Goal: Task Accomplishment & Management: Use online tool/utility

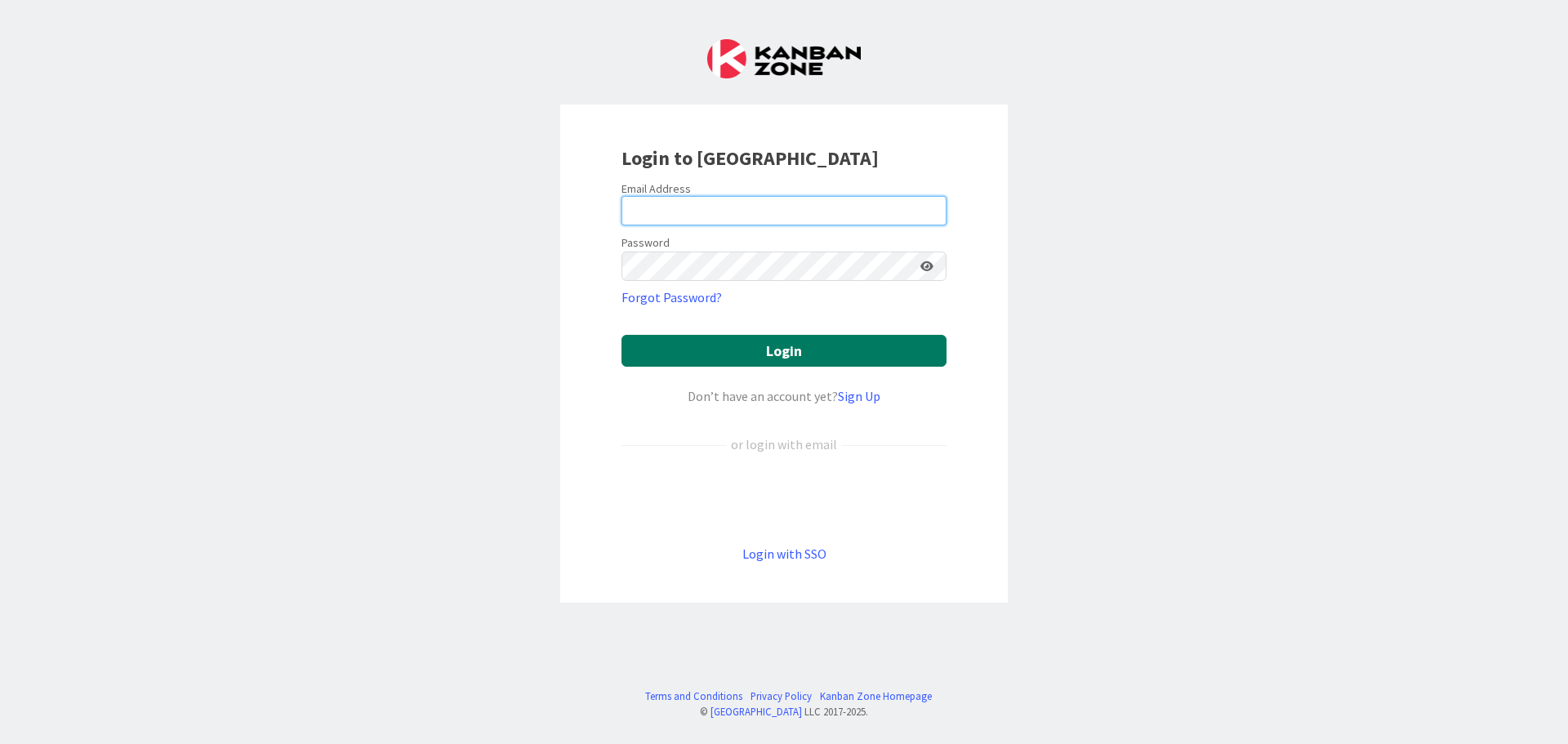
type input "[EMAIL_ADDRESS][DOMAIN_NAME]"
click at [727, 343] on button "Login" at bounding box center [783, 351] width 325 height 32
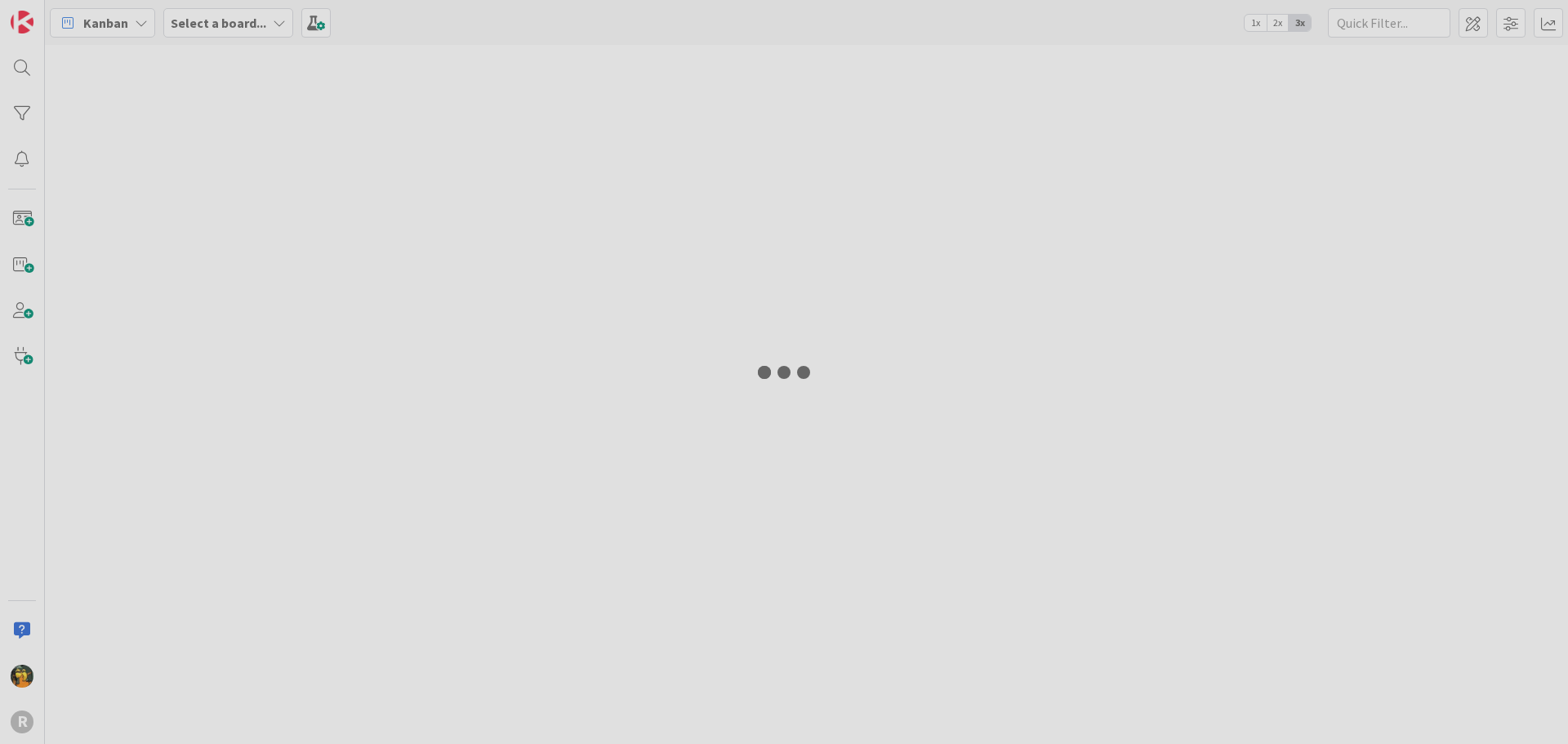
type input "hal"
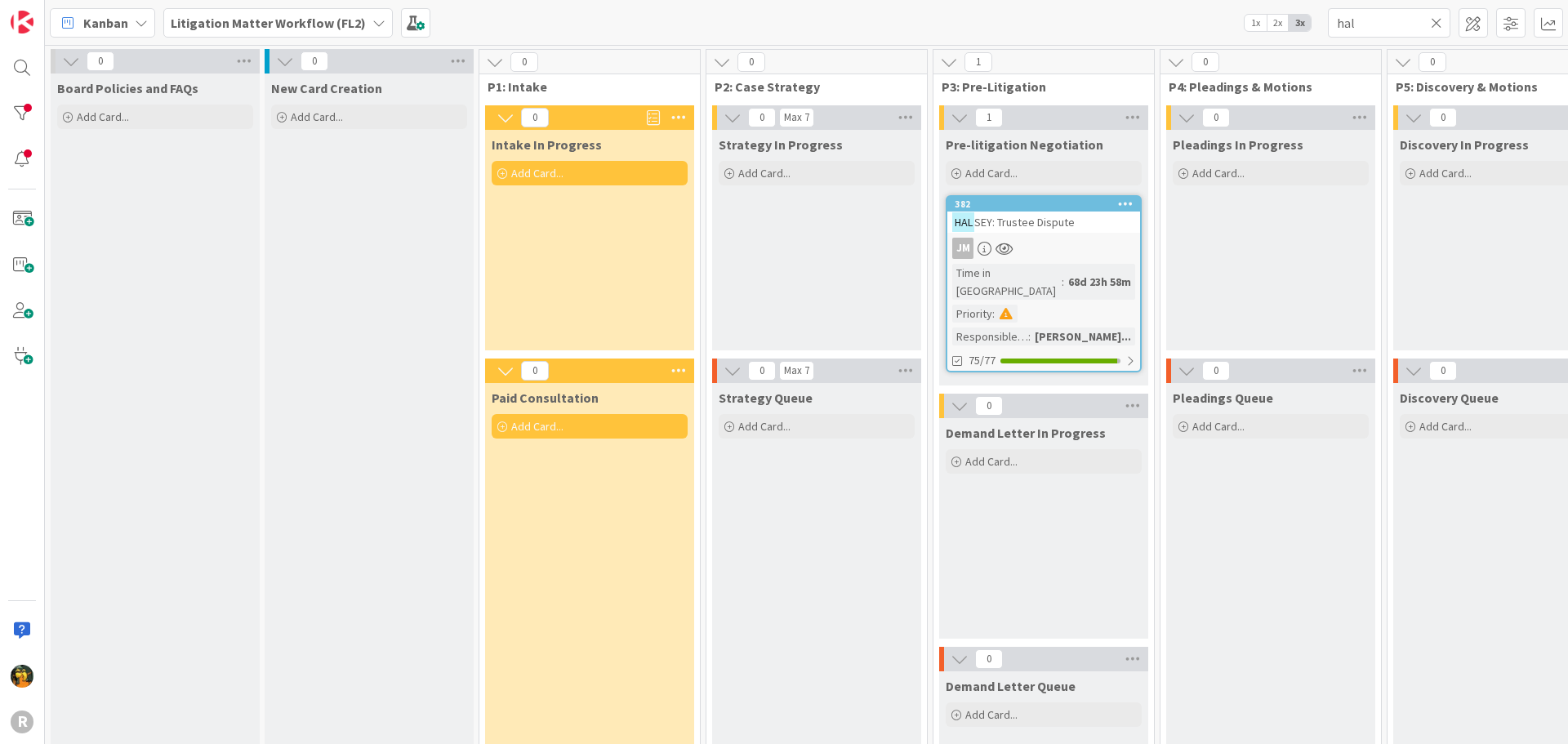
click at [116, 16] on span "Kanban" at bounding box center [105, 22] width 45 height 19
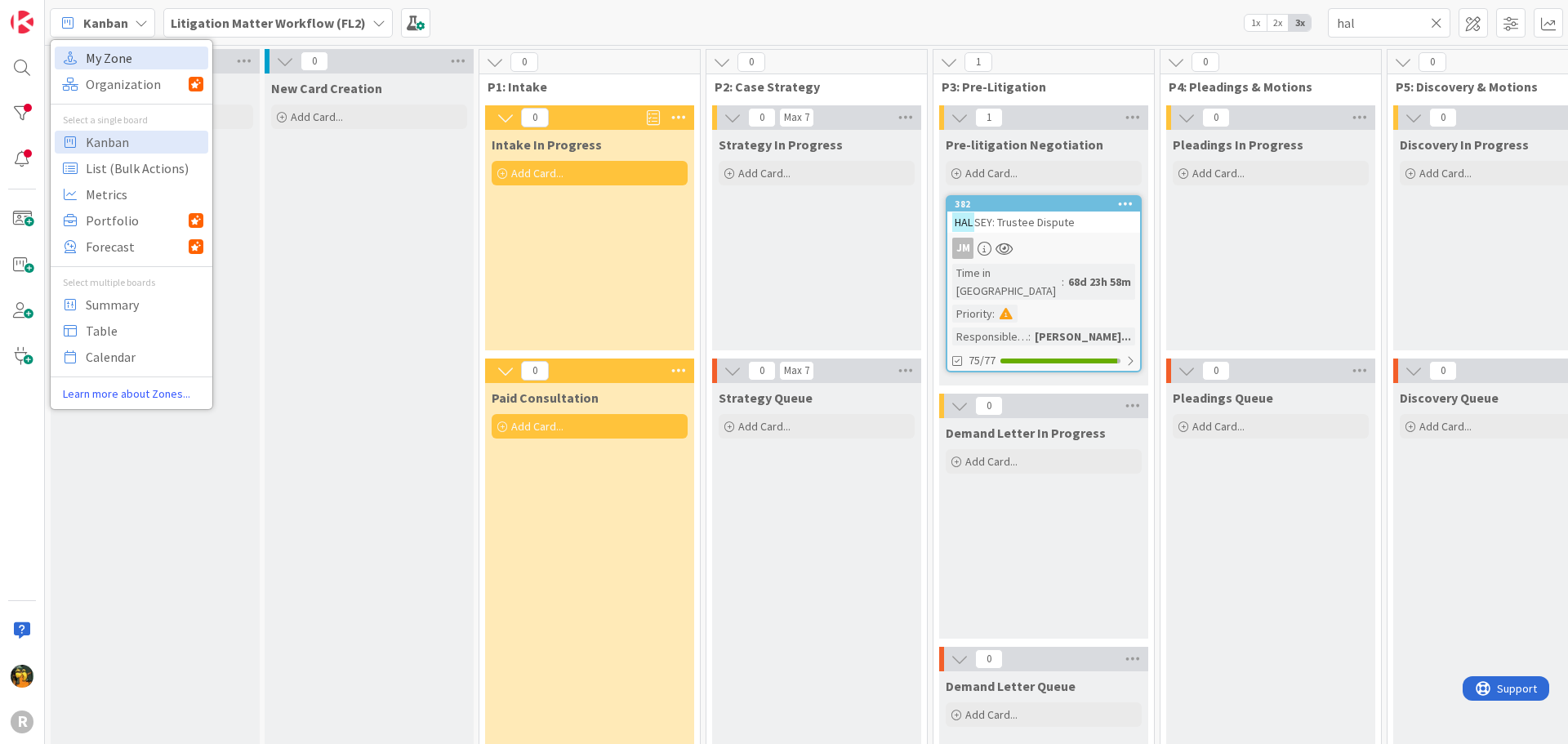
click at [112, 62] on span "My Zone" at bounding box center [145, 58] width 117 height 25
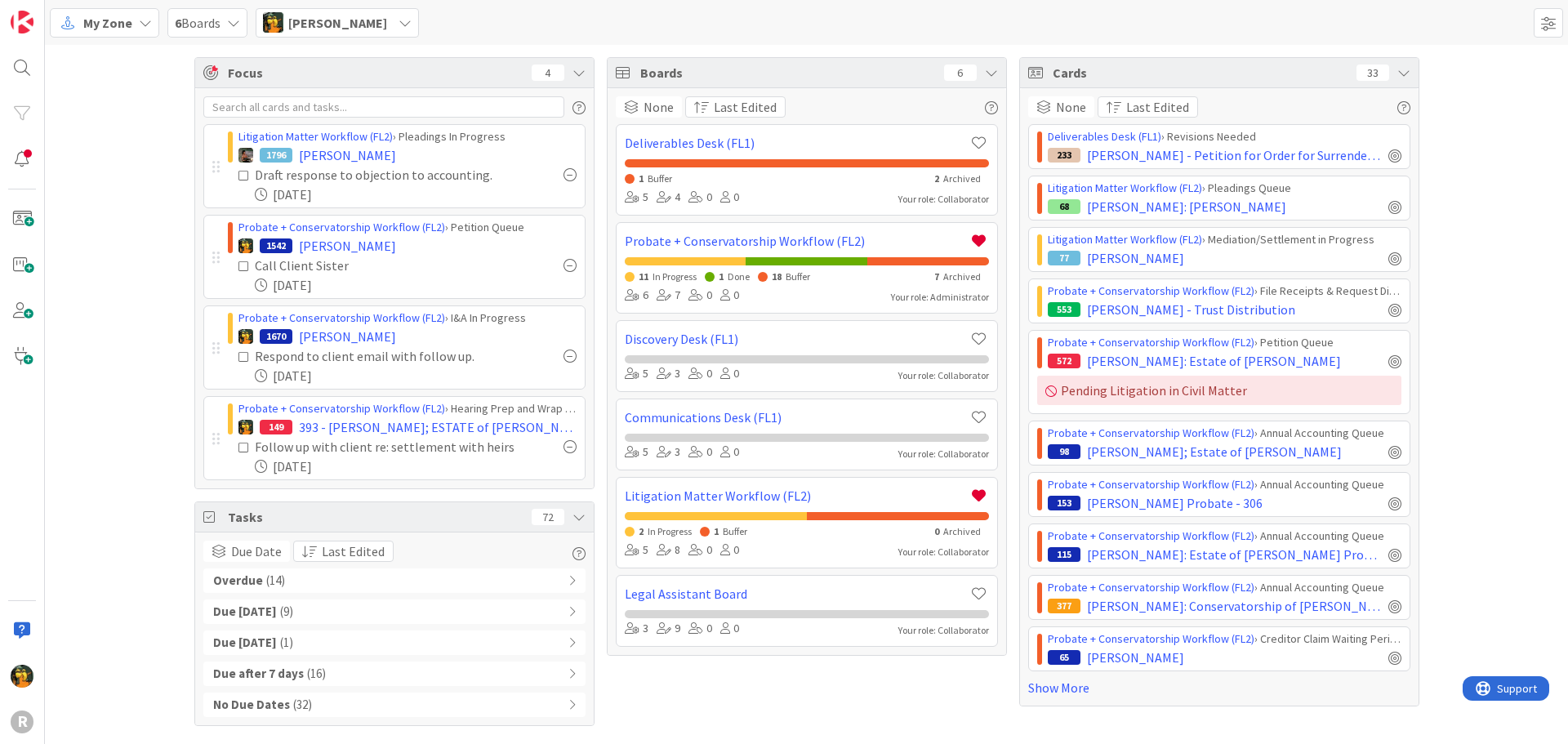
click at [119, 329] on div "Focus 4 Litigation Matter Workflow (FL2) › Pleadings In Progress 1796 [PERSON_N…" at bounding box center [806, 391] width 1523 height 694
click at [370, 246] on span "[PERSON_NAME]" at bounding box center [347, 246] width 97 height 19
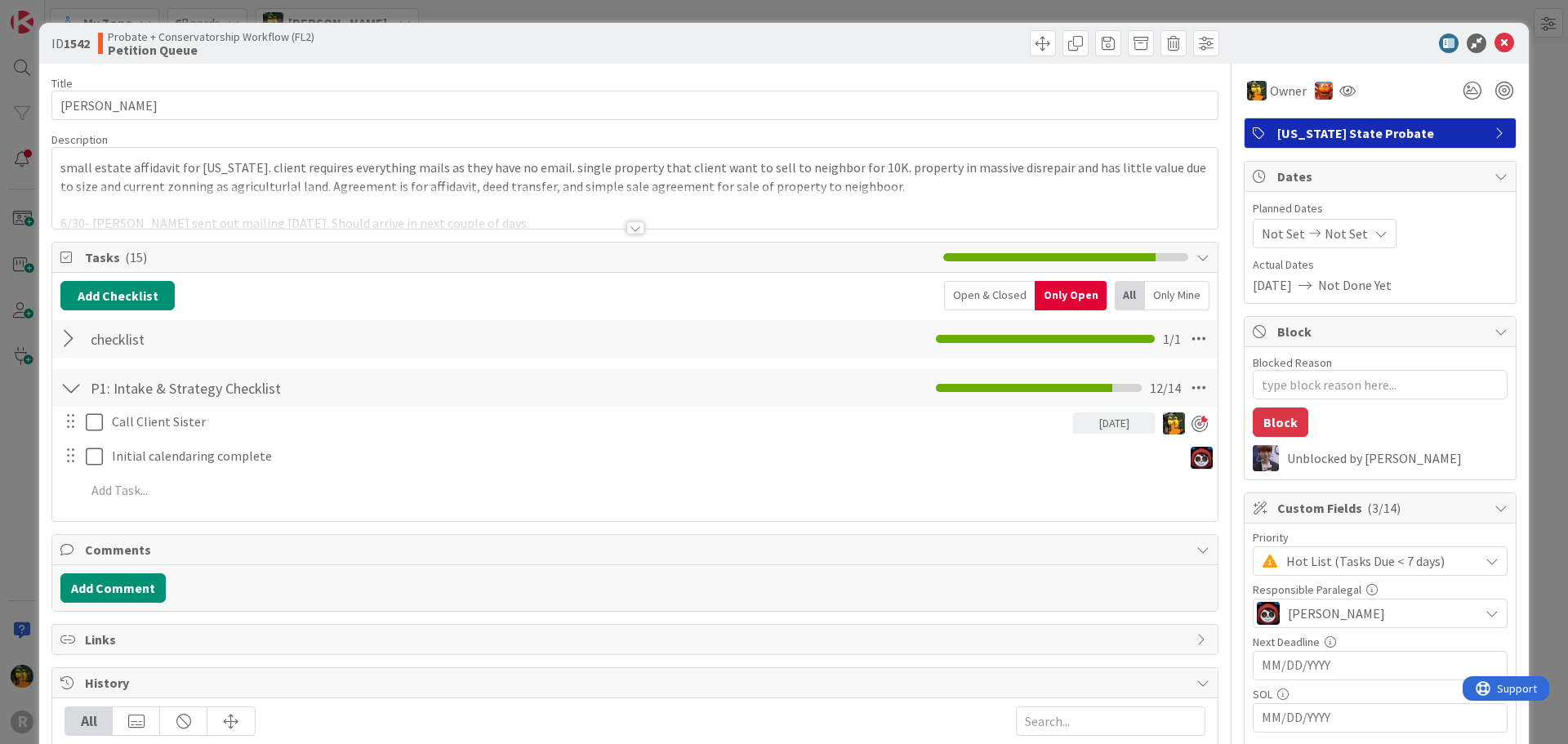
click at [628, 230] on div at bounding box center [636, 228] width 18 height 13
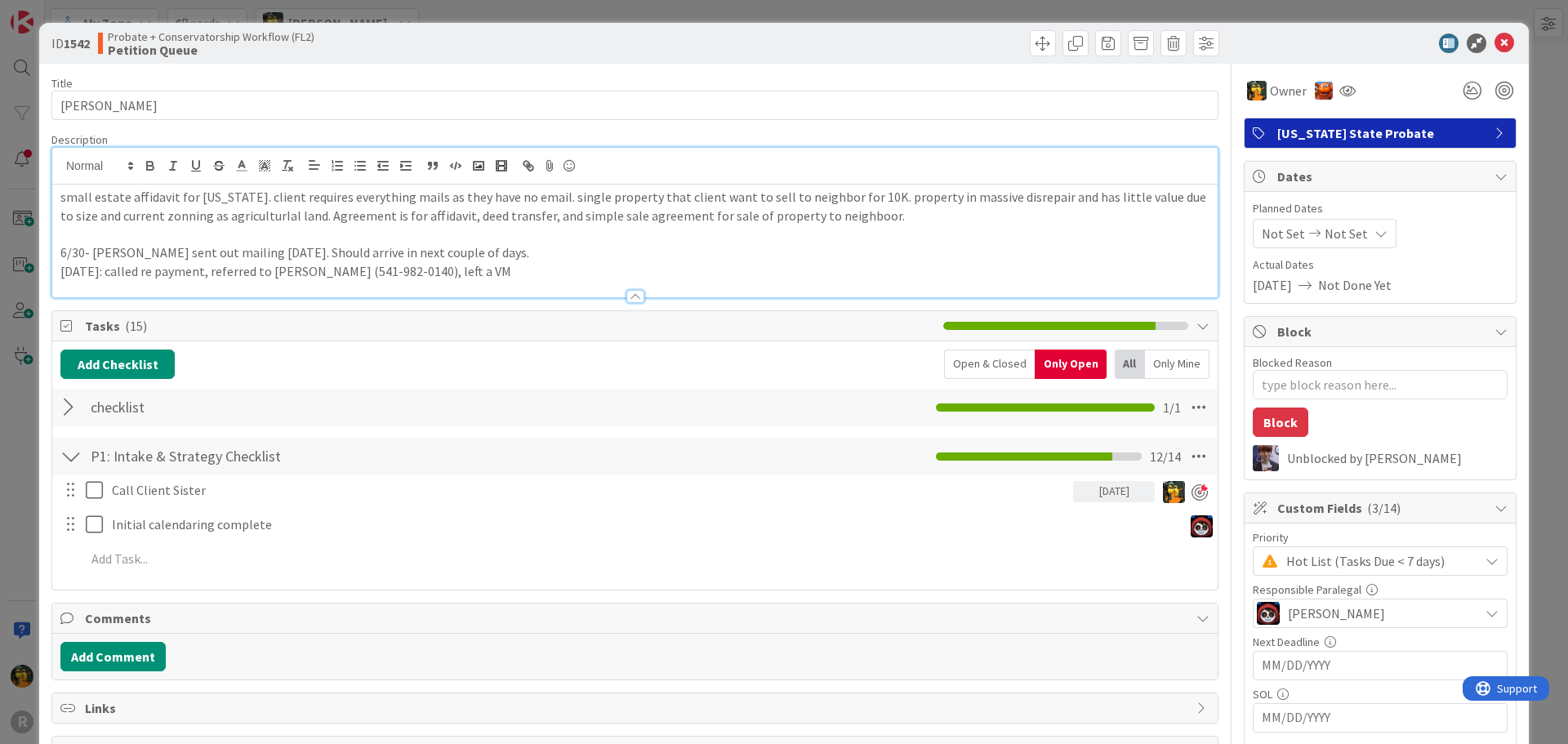
type textarea "x"
